Goal: Navigation & Orientation: Find specific page/section

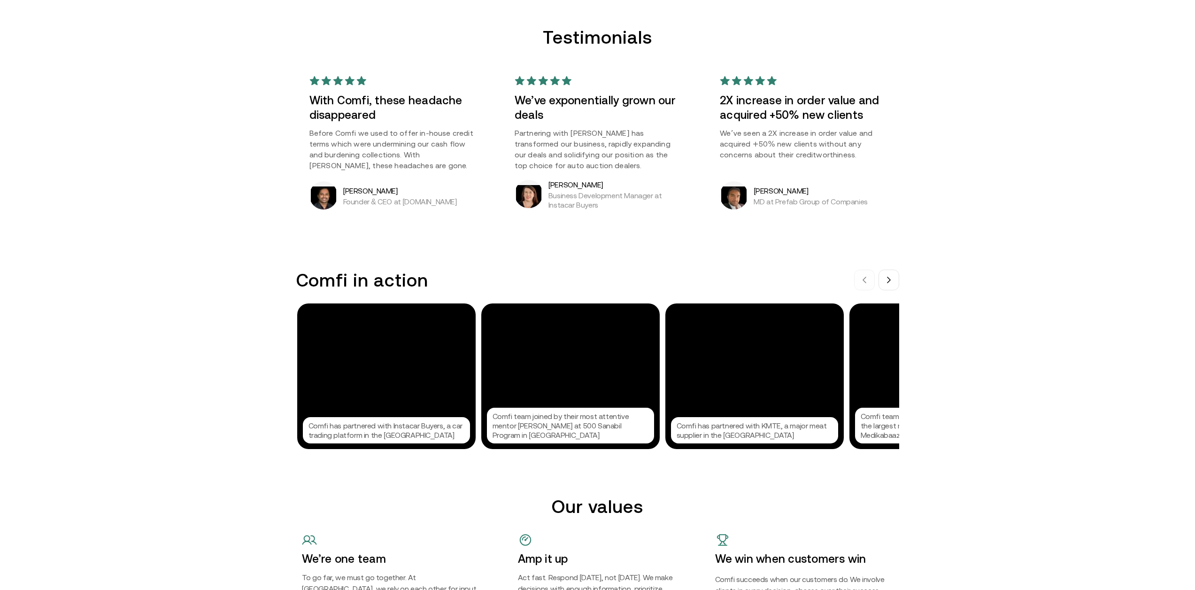
scroll to position [845, 0]
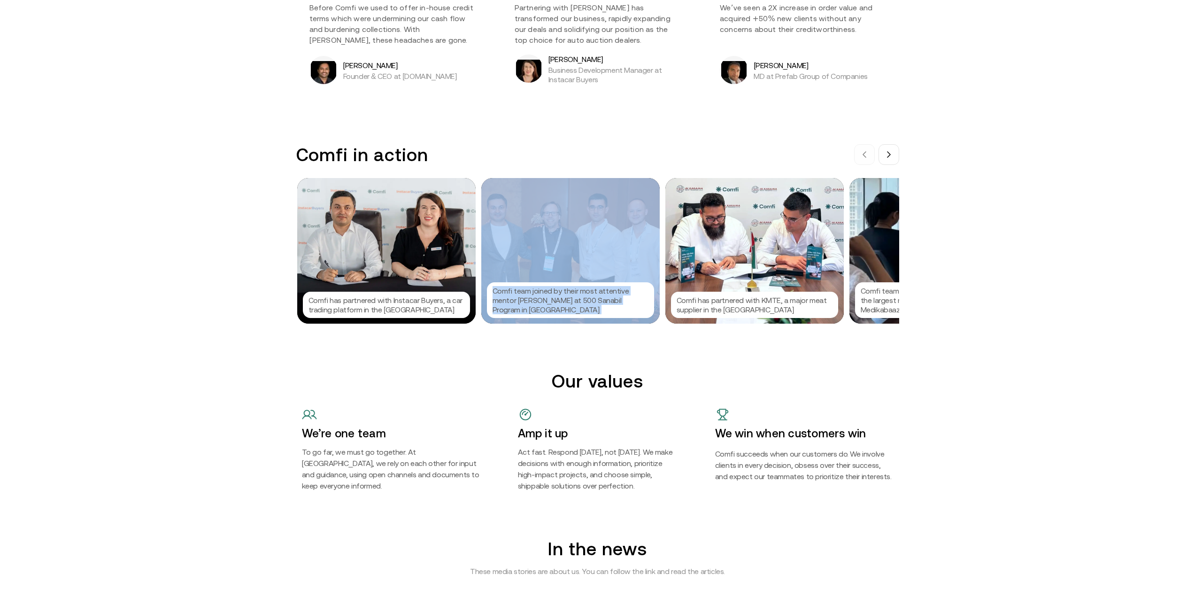
drag, startPoint x: 694, startPoint y: 247, endPoint x: 625, endPoint y: 245, distance: 69.1
click at [625, 245] on div "Comfi has partnered with Instacar Buyers, a car trading platform in the [GEOGRA…" at bounding box center [597, 251] width 601 height 146
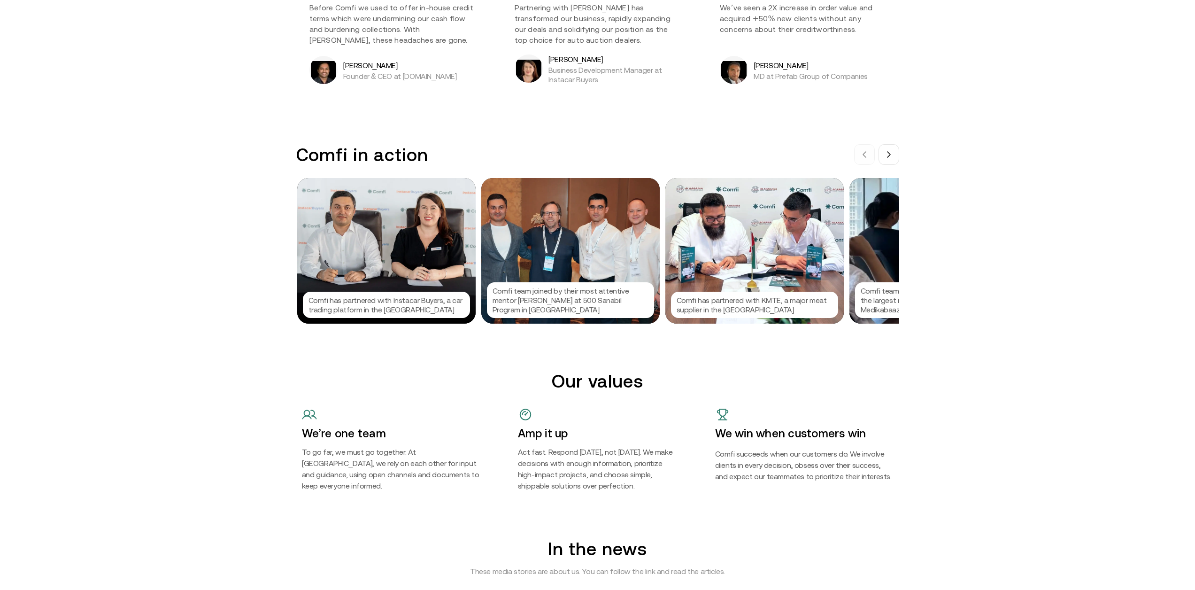
click at [918, 259] on div "Comfi in action Comfi has partnered with Instacar Buyers, a car trading platfor…" at bounding box center [597, 233] width 1195 height 179
click at [889, 162] on button at bounding box center [889, 154] width 21 height 21
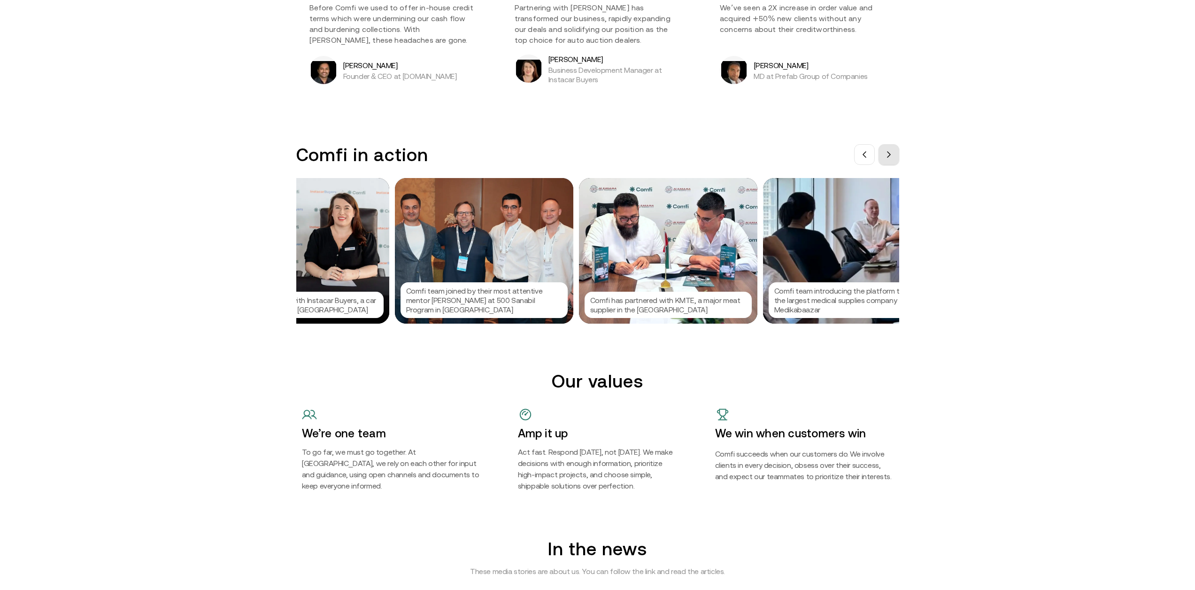
scroll to position [0, 141]
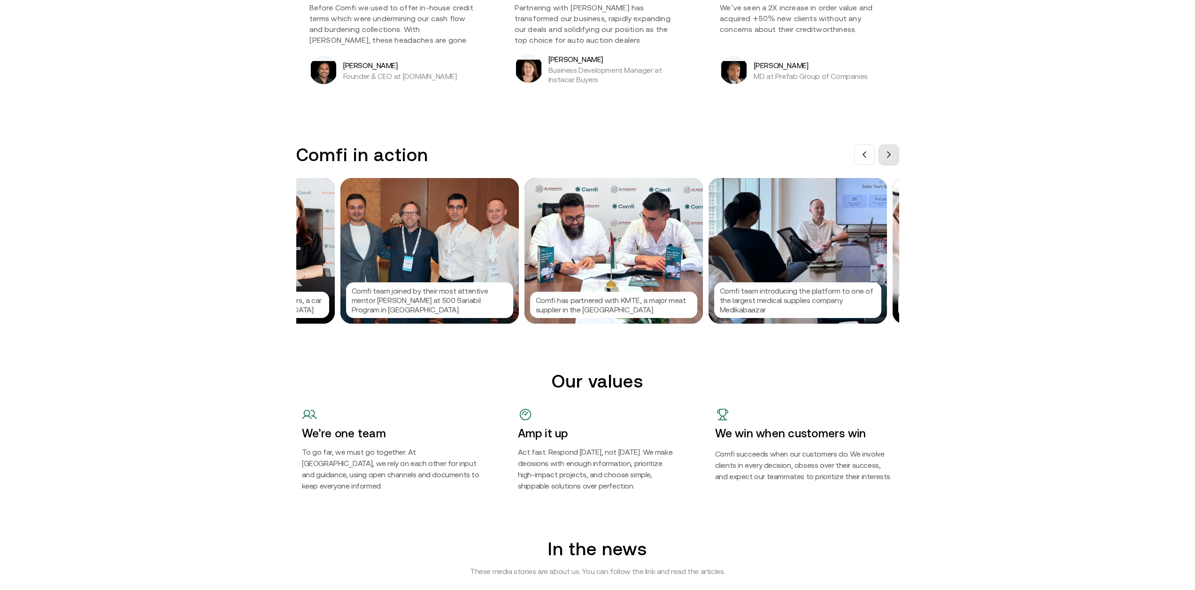
click at [889, 162] on button at bounding box center [889, 154] width 21 height 21
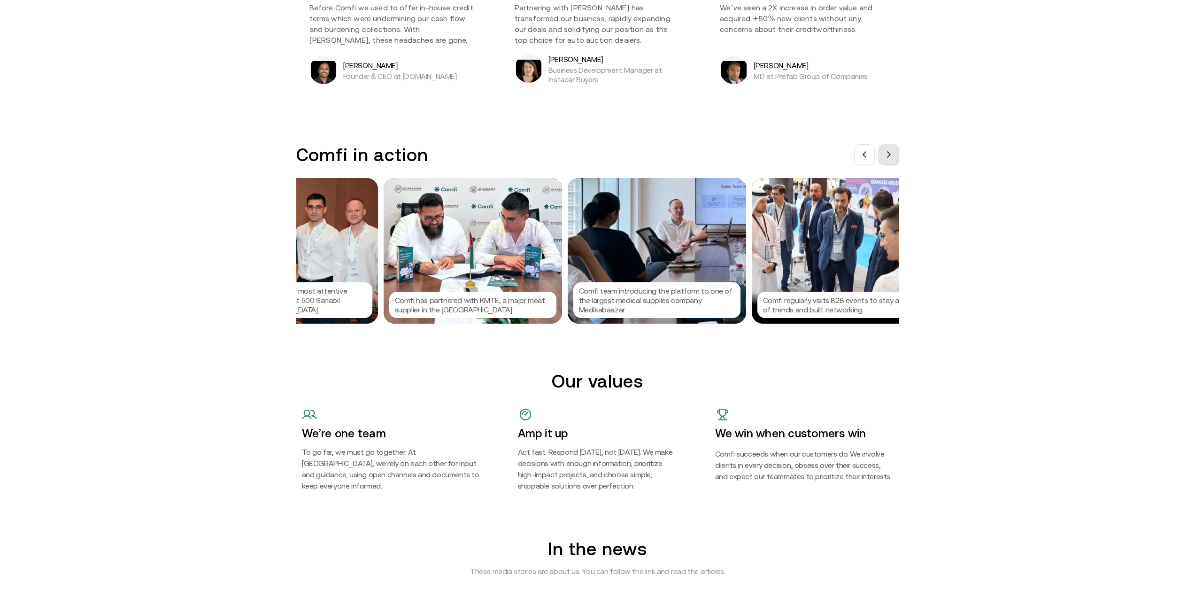
click at [889, 162] on button at bounding box center [889, 154] width 21 height 21
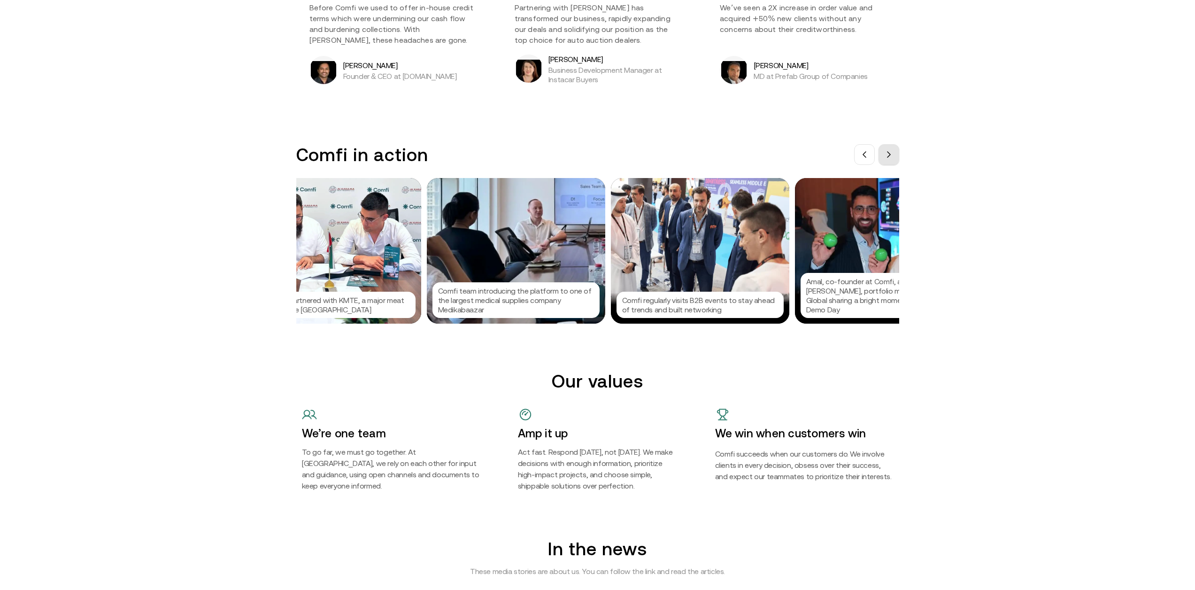
click at [889, 162] on button at bounding box center [889, 154] width 21 height 21
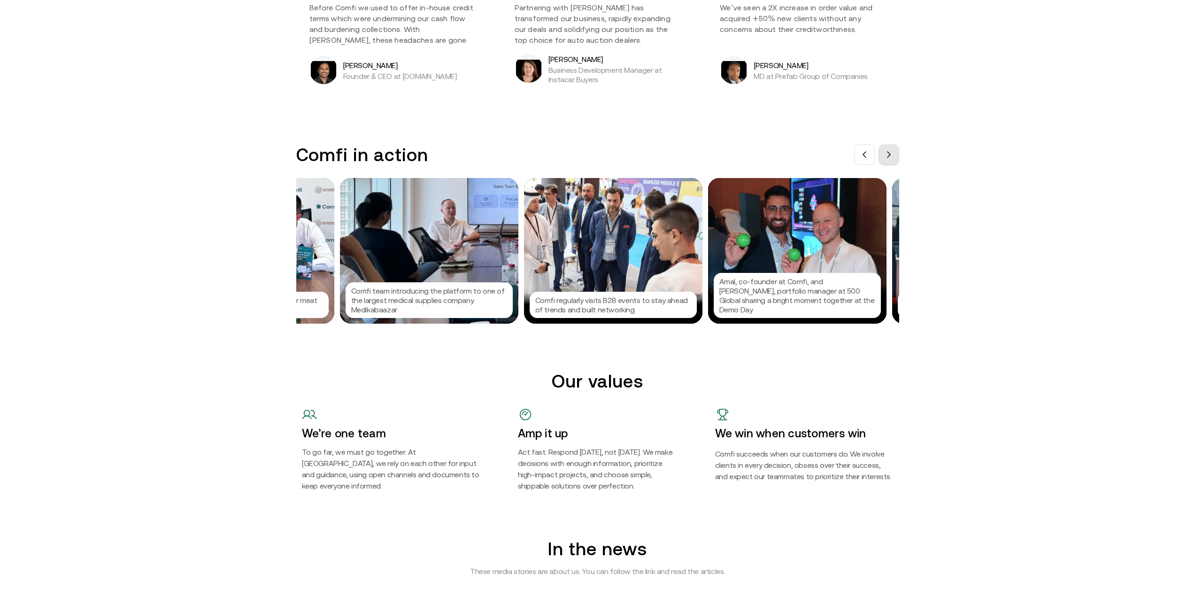
scroll to position [0, 563]
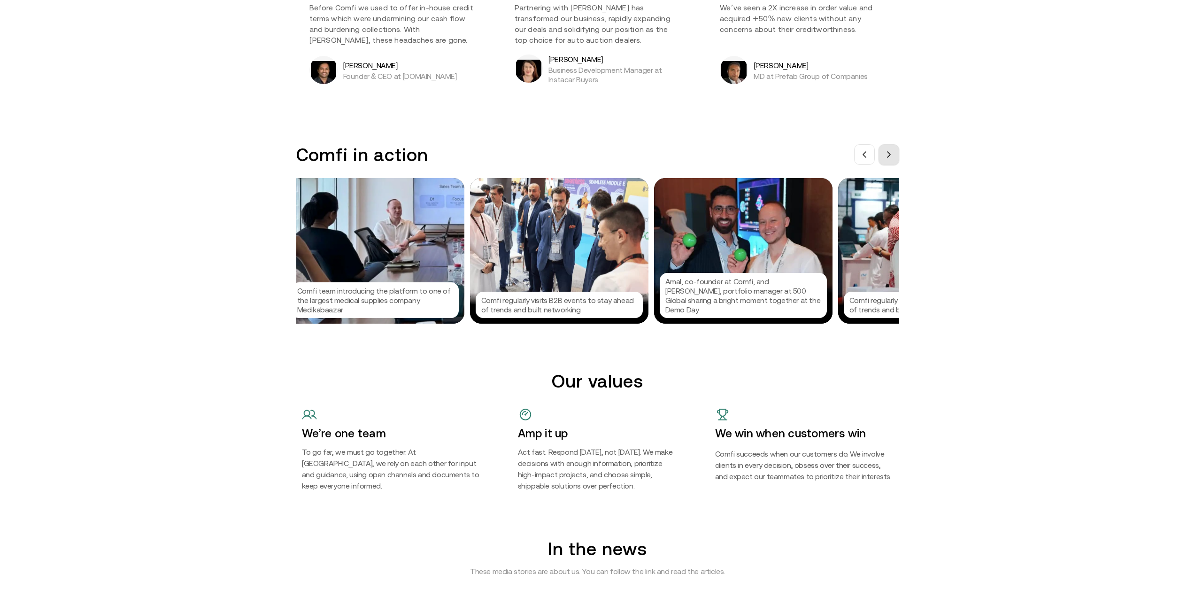
click at [889, 162] on button at bounding box center [889, 154] width 21 height 21
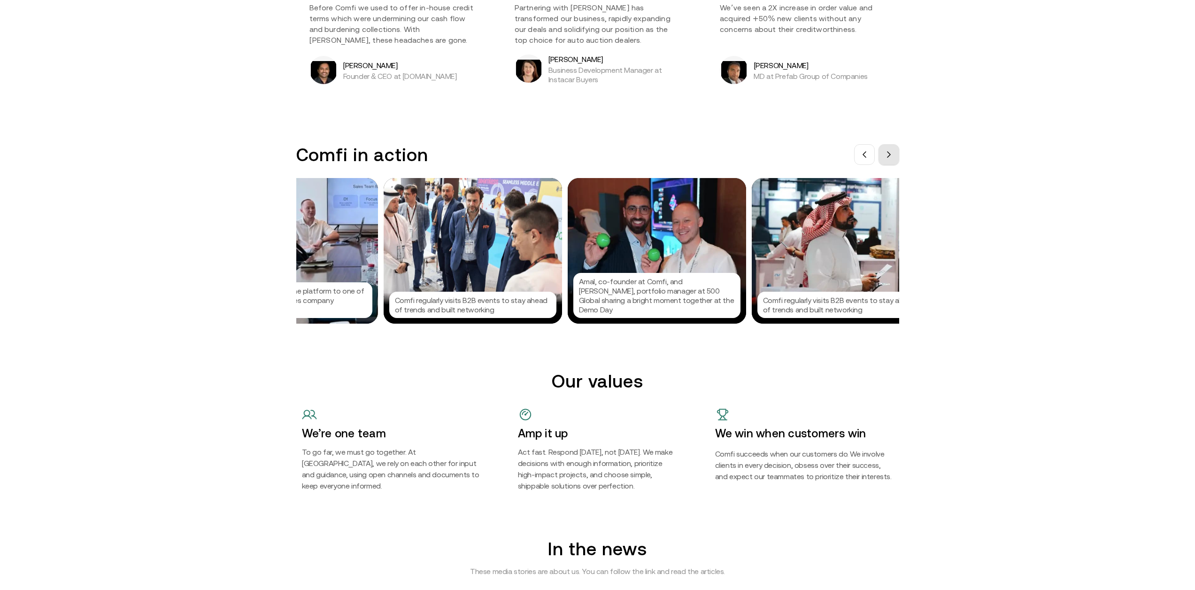
scroll to position [0, 704]
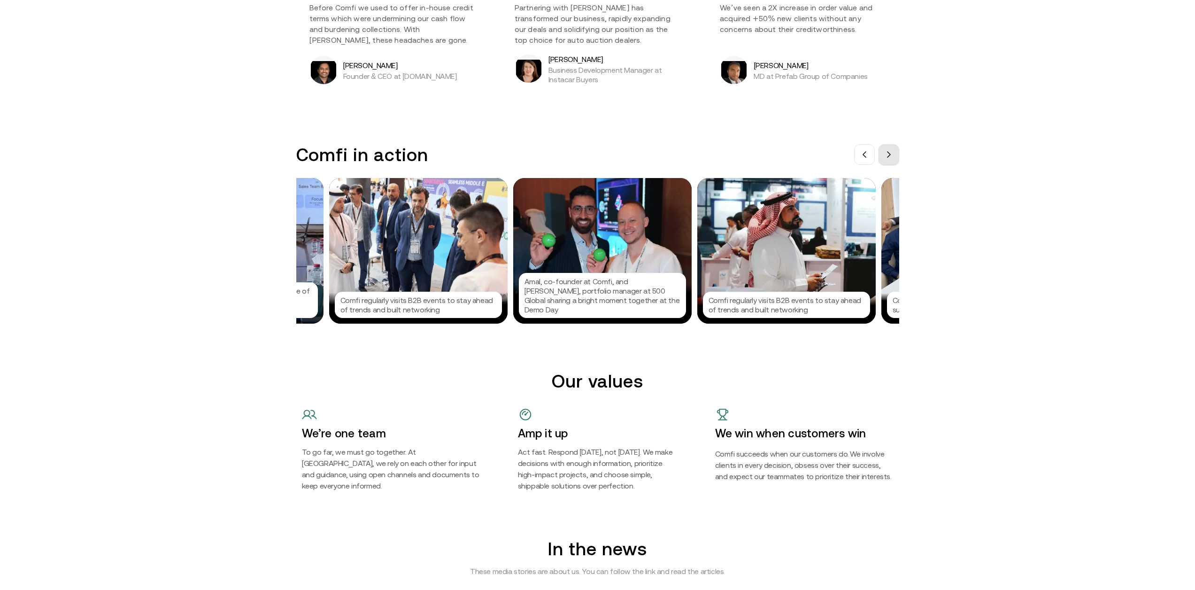
click at [889, 162] on button at bounding box center [889, 154] width 21 height 21
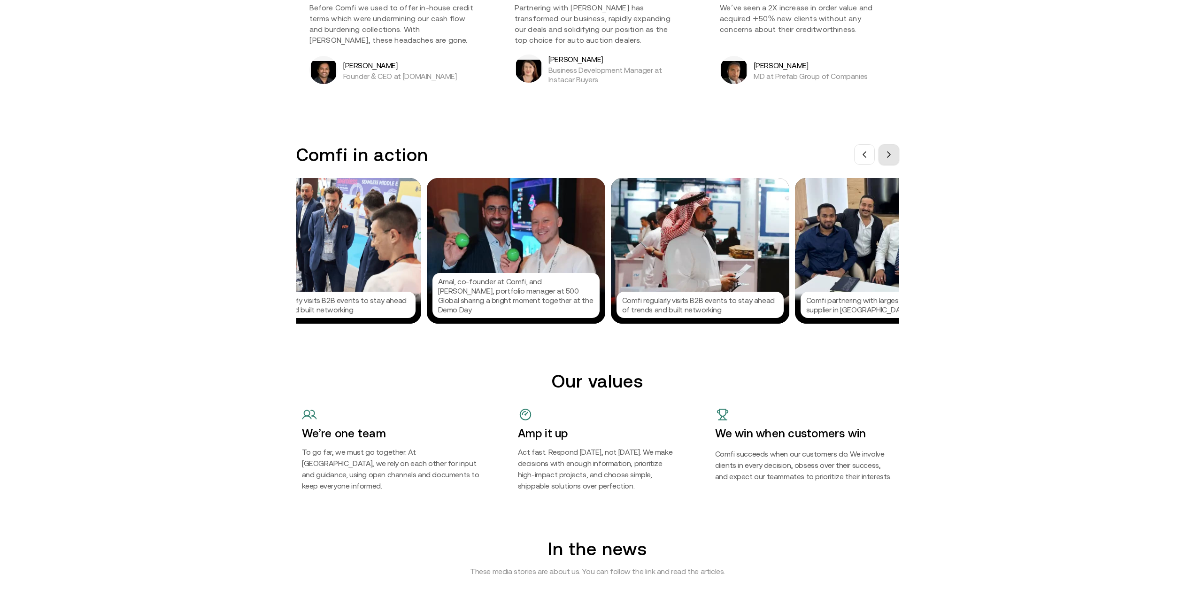
scroll to position [0, 845]
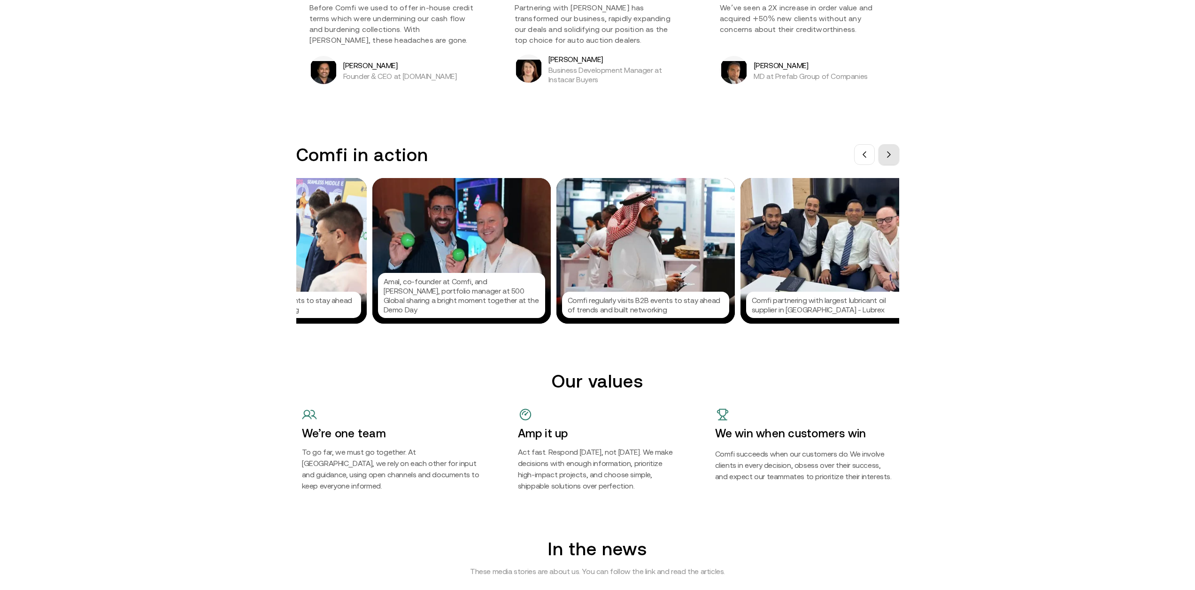
click at [889, 162] on button at bounding box center [889, 154] width 21 height 21
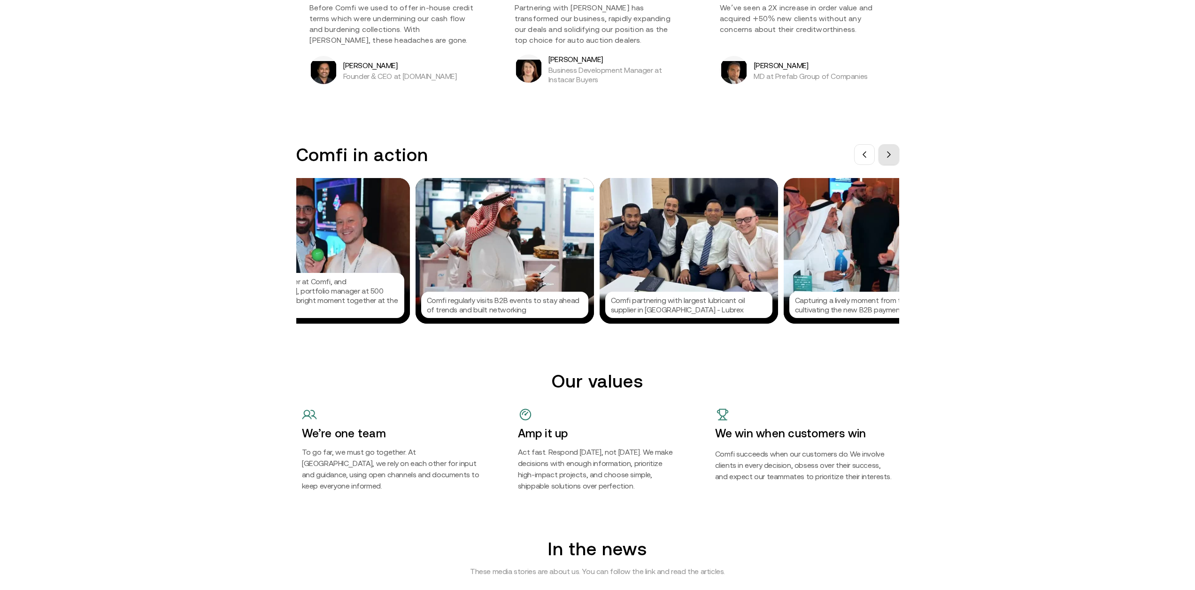
click at [889, 162] on button at bounding box center [889, 154] width 21 height 21
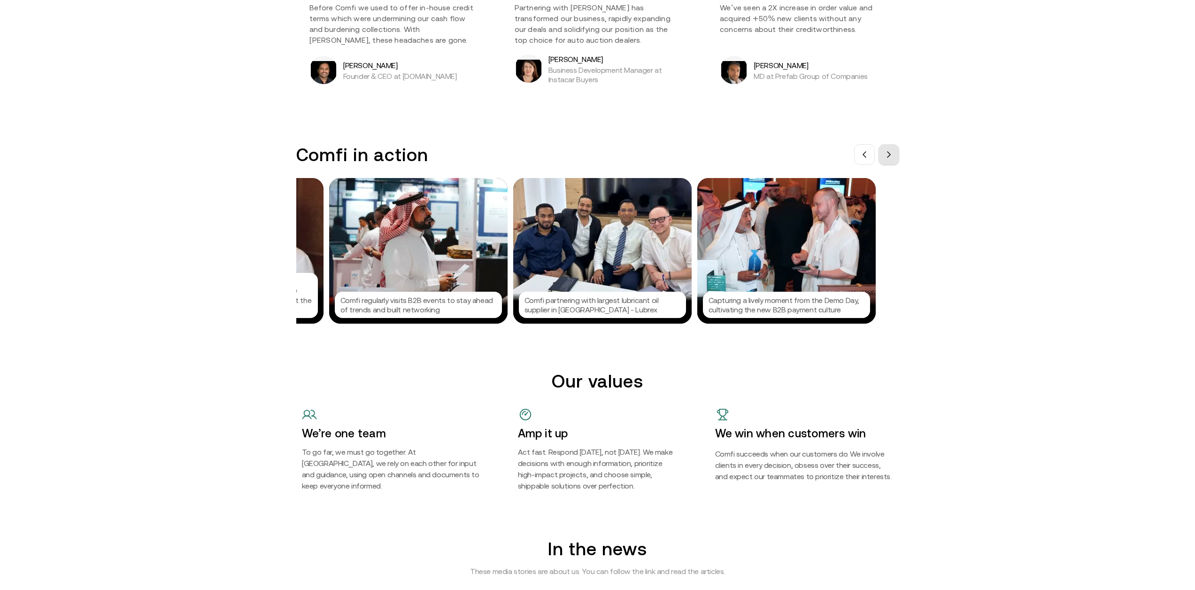
scroll to position [0, 1127]
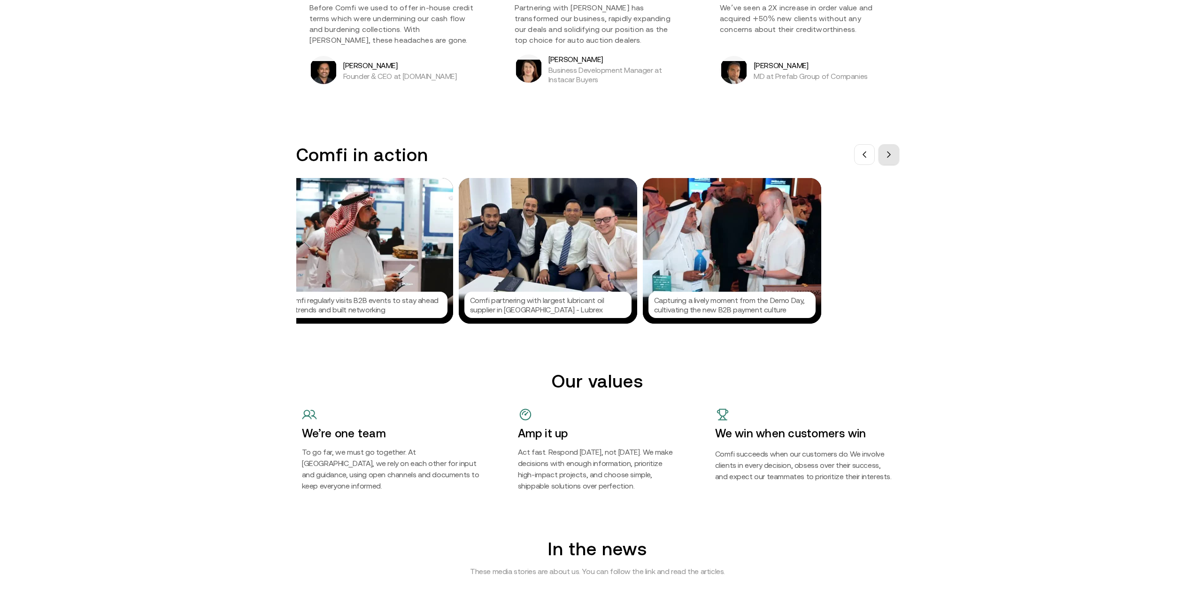
click at [889, 162] on button at bounding box center [889, 154] width 21 height 21
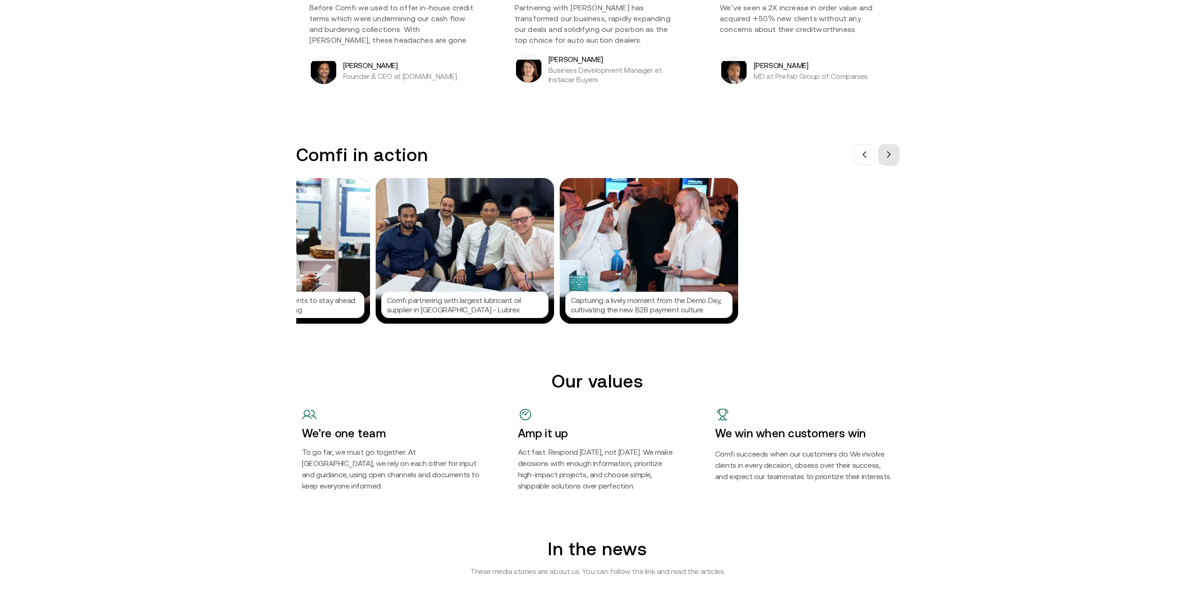
scroll to position [0, 1247]
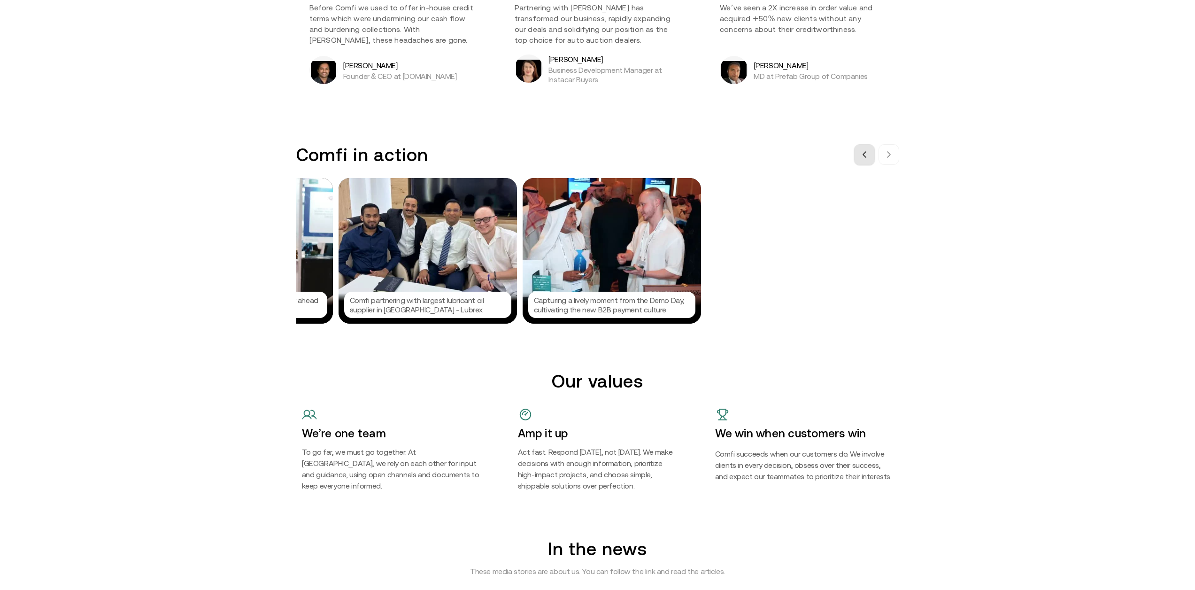
click at [873, 160] on button at bounding box center [864, 154] width 21 height 21
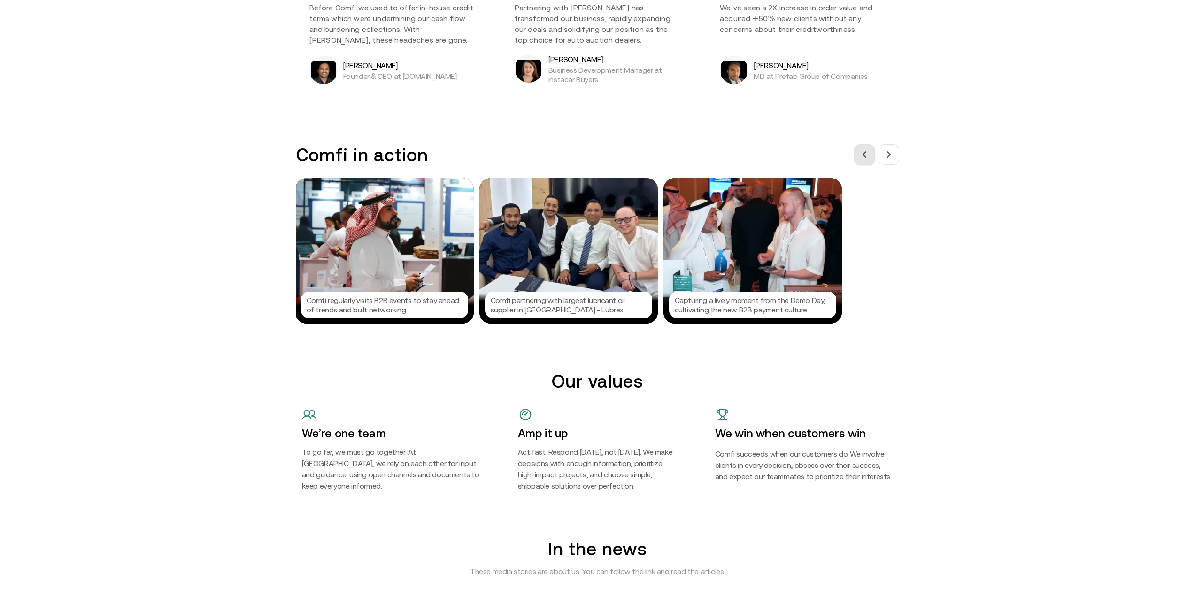
click at [873, 160] on button at bounding box center [864, 154] width 21 height 21
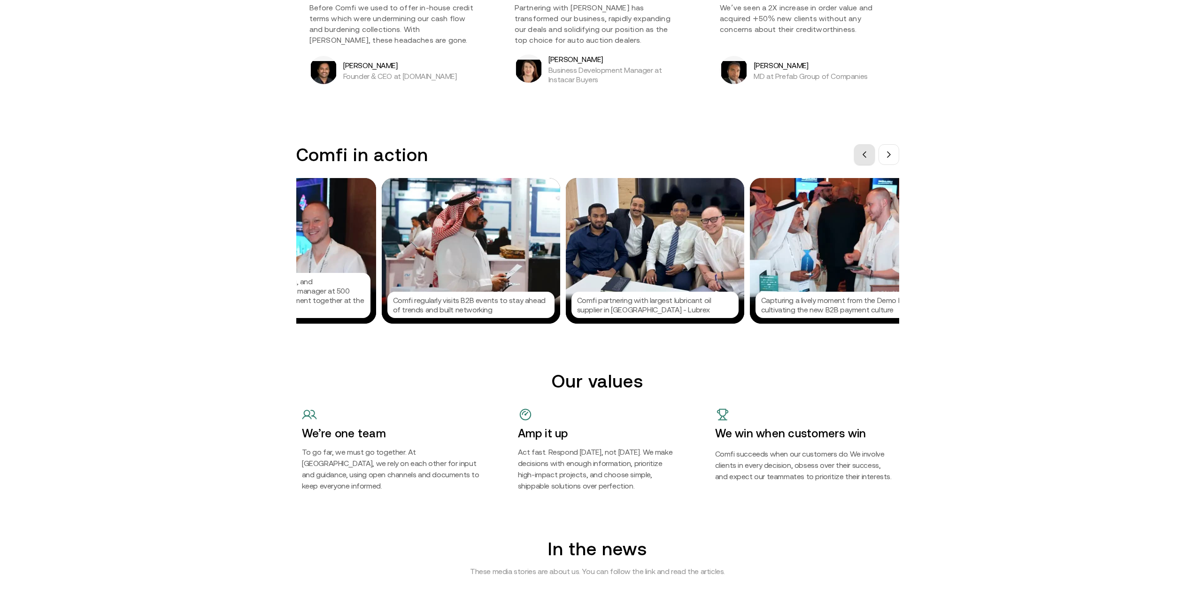
click at [873, 160] on button at bounding box center [864, 154] width 21 height 21
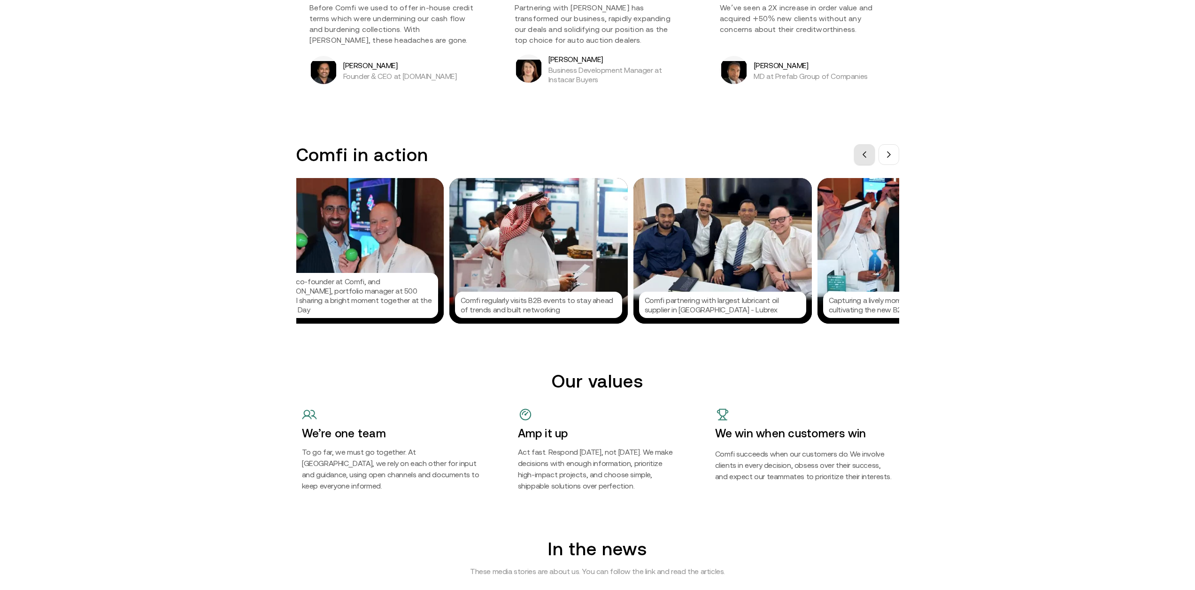
click at [873, 160] on button at bounding box center [864, 154] width 21 height 21
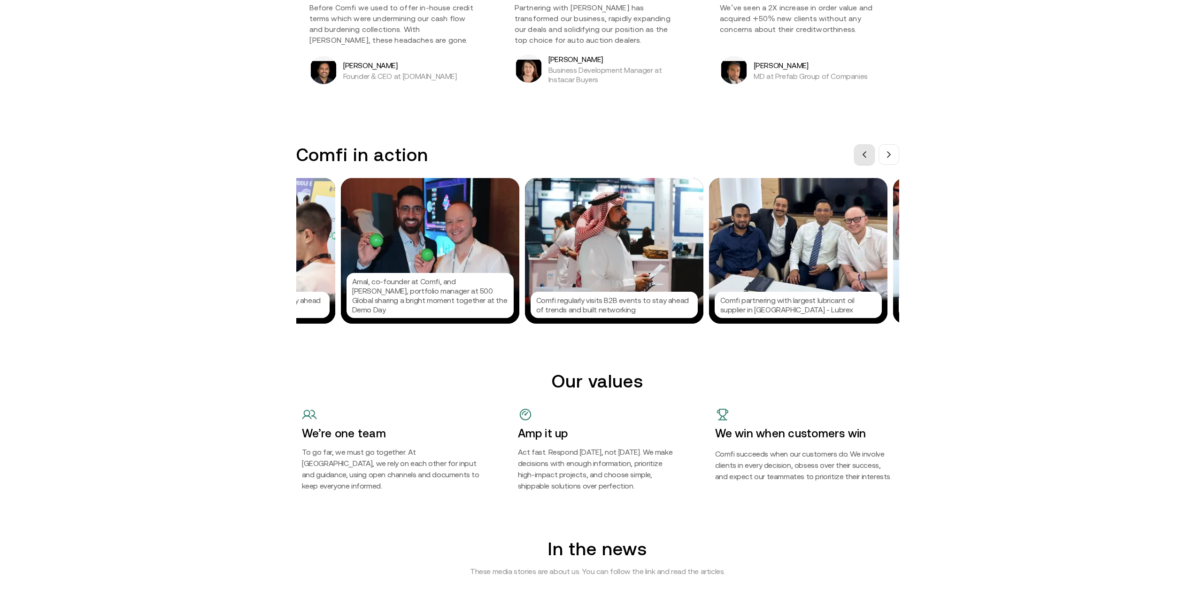
click at [873, 160] on button at bounding box center [864, 154] width 21 height 21
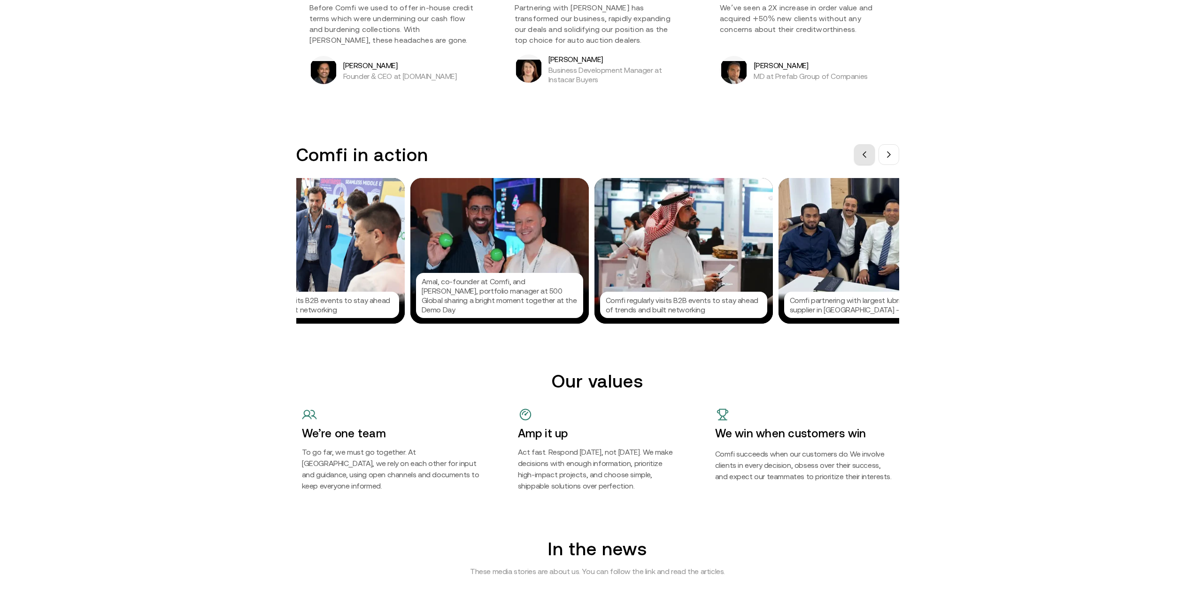
click at [873, 160] on button at bounding box center [864, 154] width 21 height 21
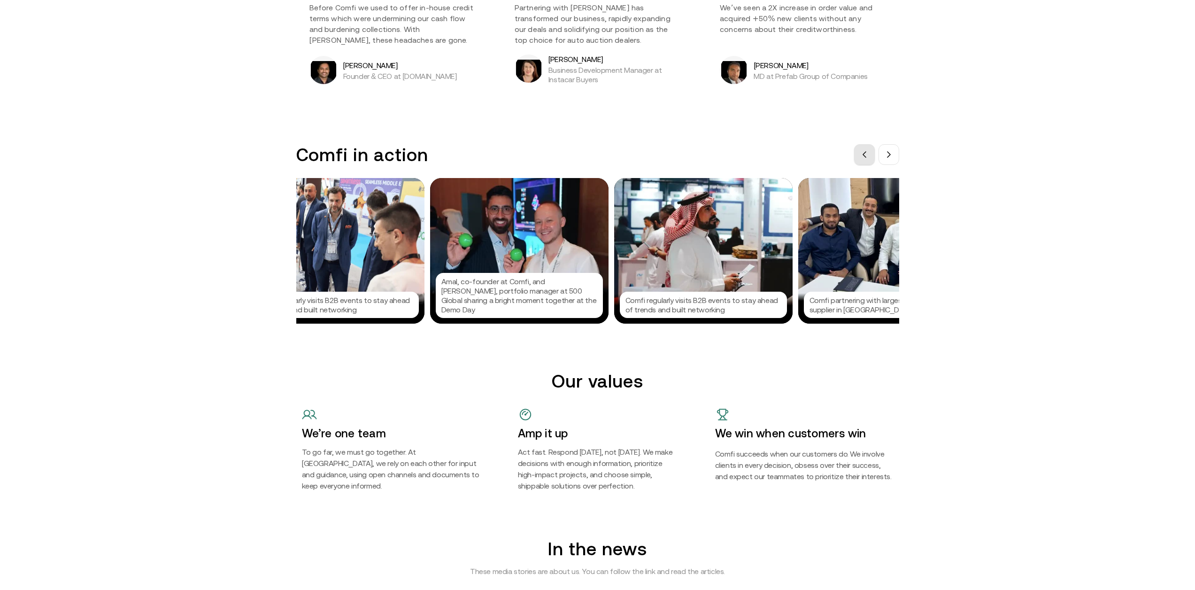
click at [873, 160] on button at bounding box center [864, 154] width 21 height 21
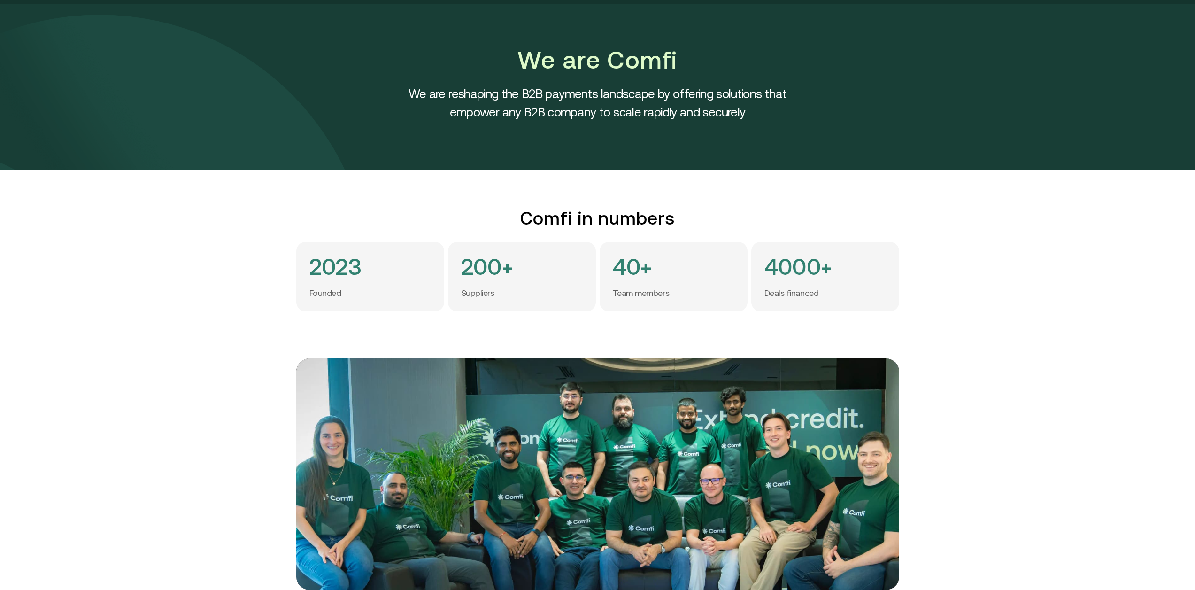
scroll to position [0, 0]
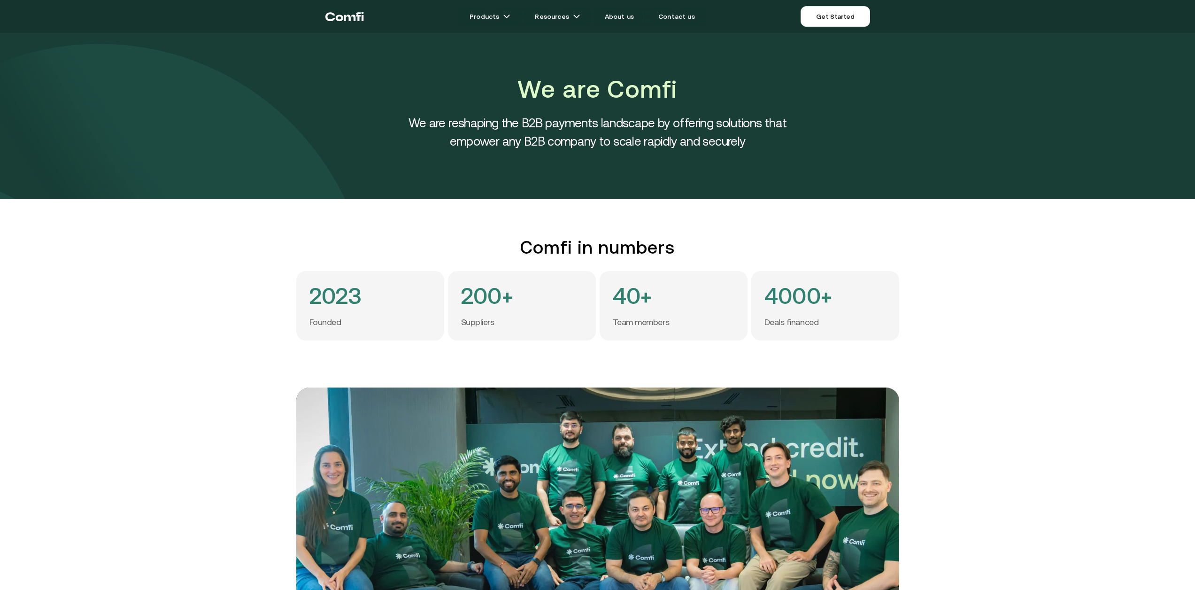
click at [349, 23] on icon "Return to the top of the Comfi home page" at bounding box center [344, 16] width 39 height 28
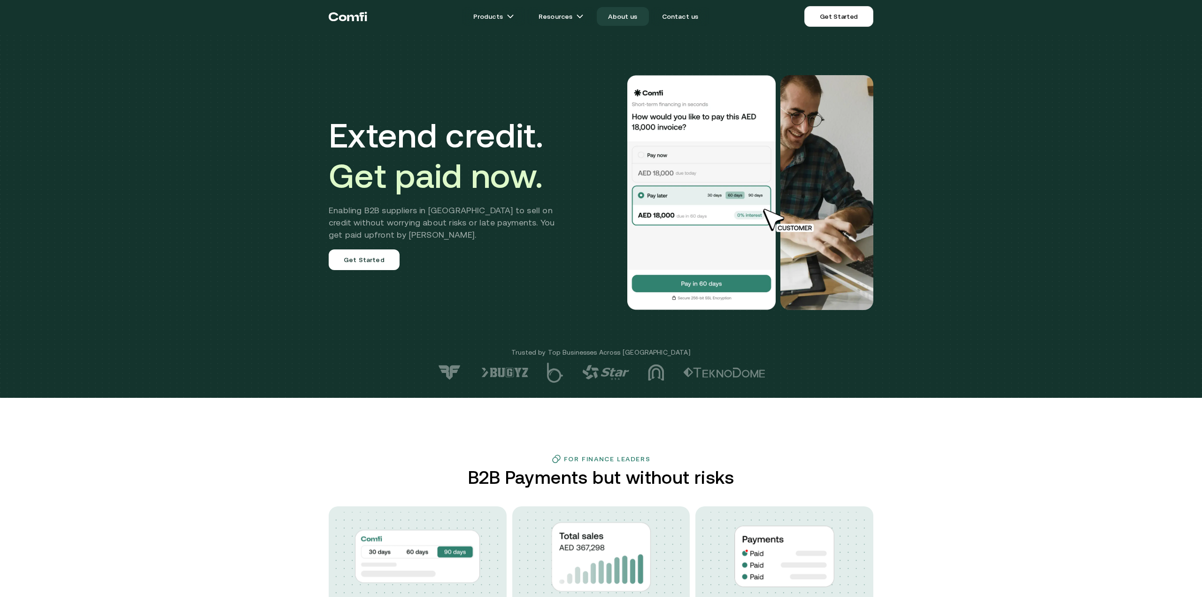
click at [615, 15] on link "About us" at bounding box center [623, 16] width 52 height 19
